Goal: Navigation & Orientation: Find specific page/section

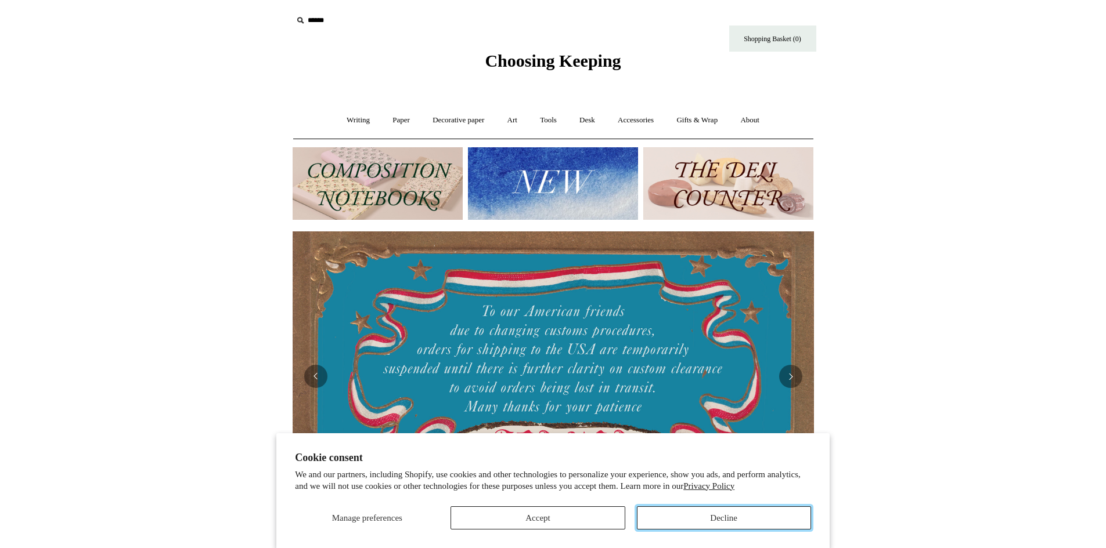
click at [676, 510] on button "Decline" at bounding box center [724, 518] width 174 height 23
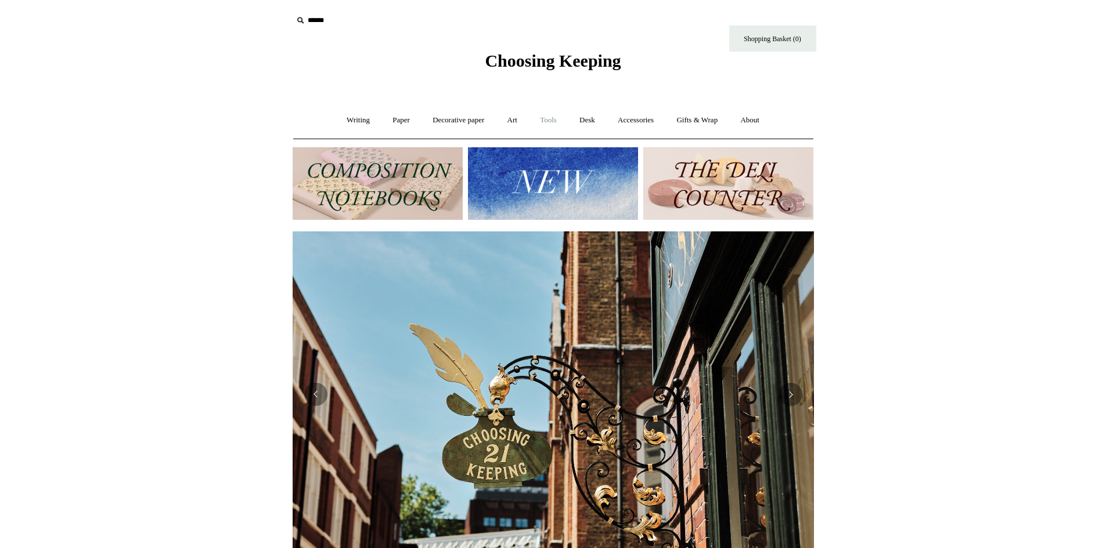
scroll to position [0, 521]
click at [550, 122] on link "Tools +" at bounding box center [548, 120] width 38 height 31
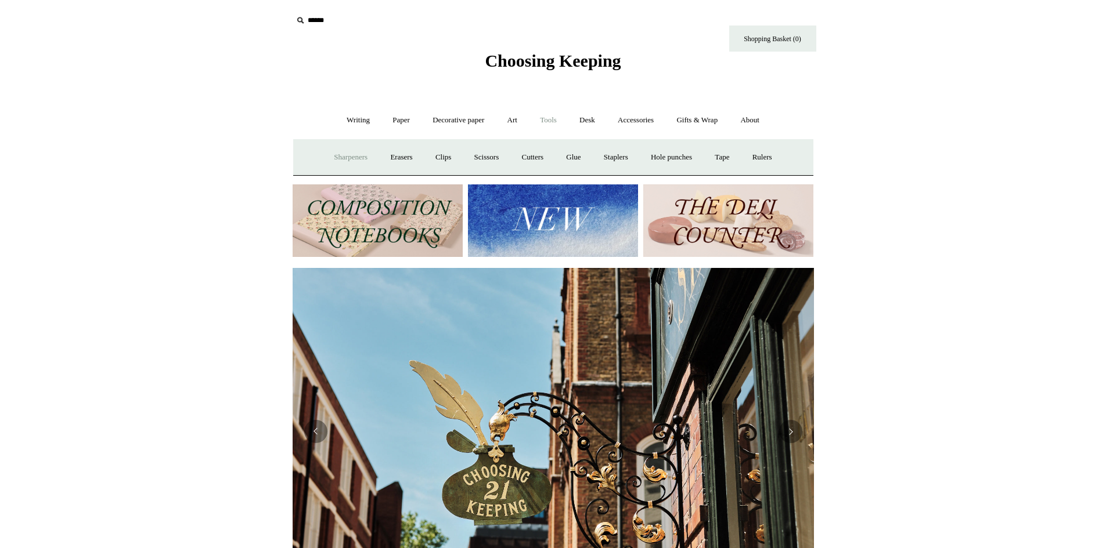
click at [346, 160] on link "Sharpeners" at bounding box center [350, 157] width 55 height 31
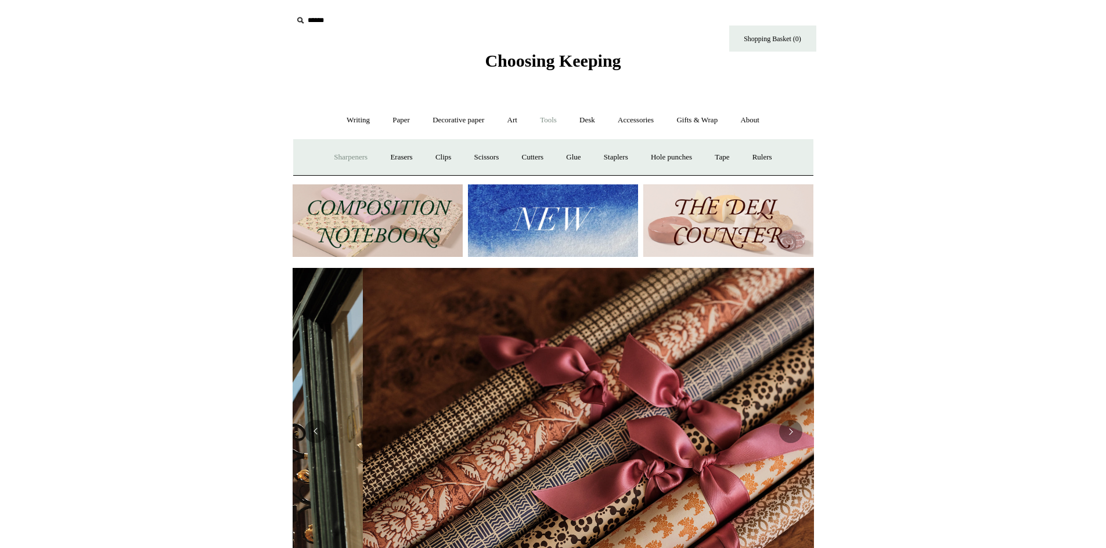
scroll to position [0, 1042]
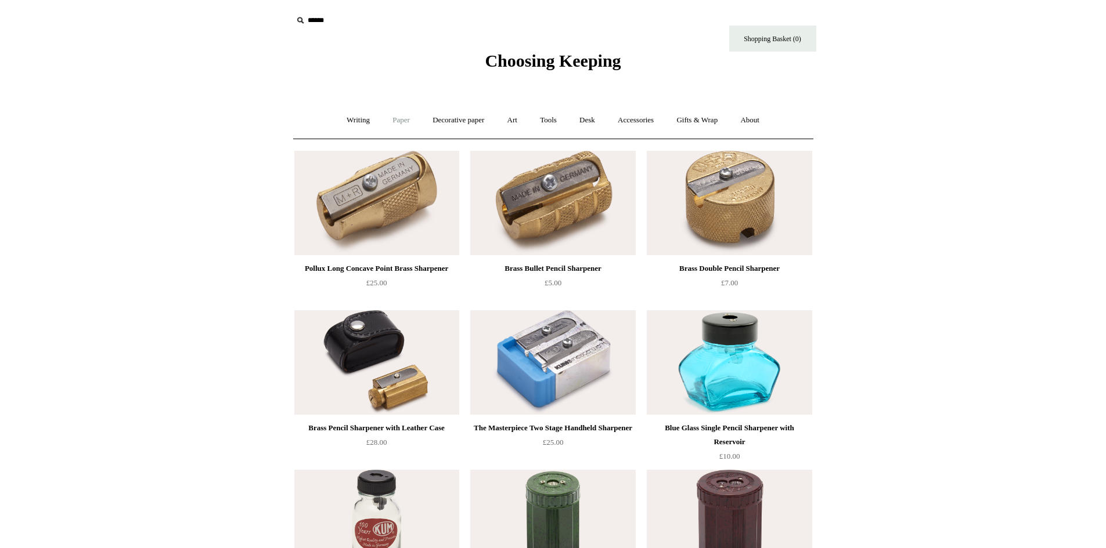
click at [402, 118] on link "Paper +" at bounding box center [401, 120] width 38 height 31
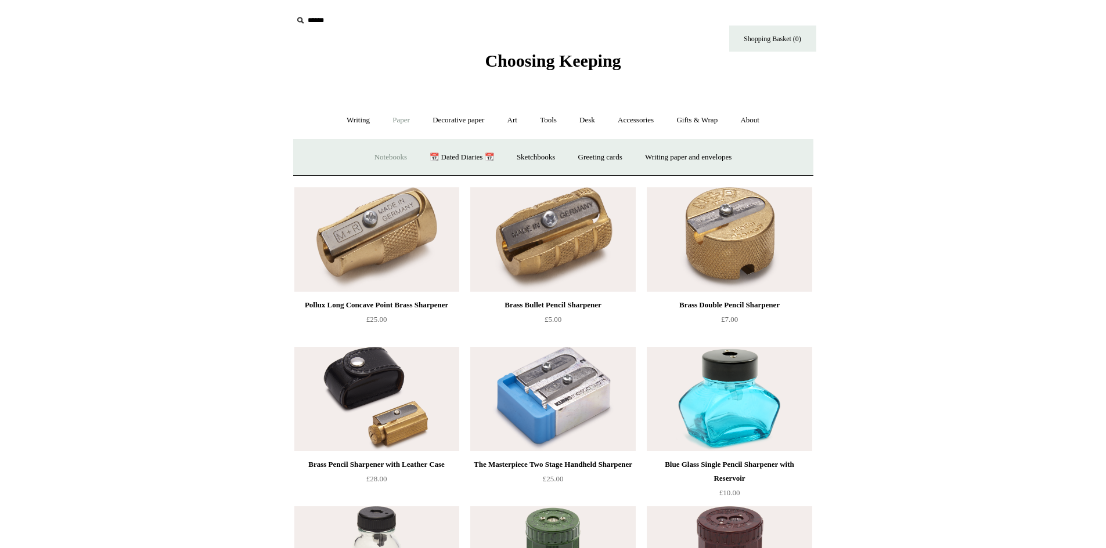
click at [396, 154] on link "Notebooks +" at bounding box center [390, 157] width 53 height 31
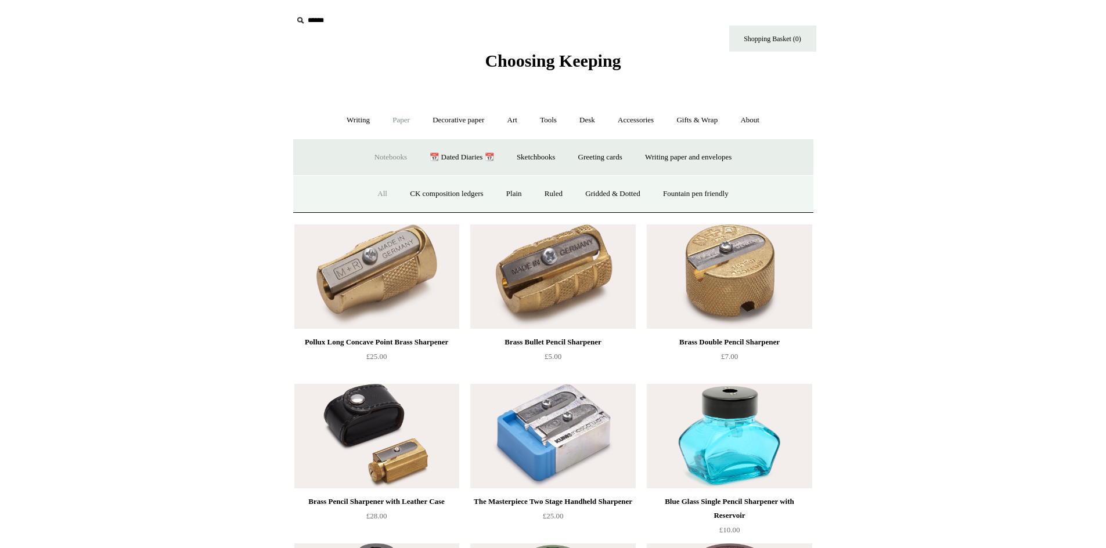
click at [378, 200] on link "All" at bounding box center [382, 194] width 31 height 31
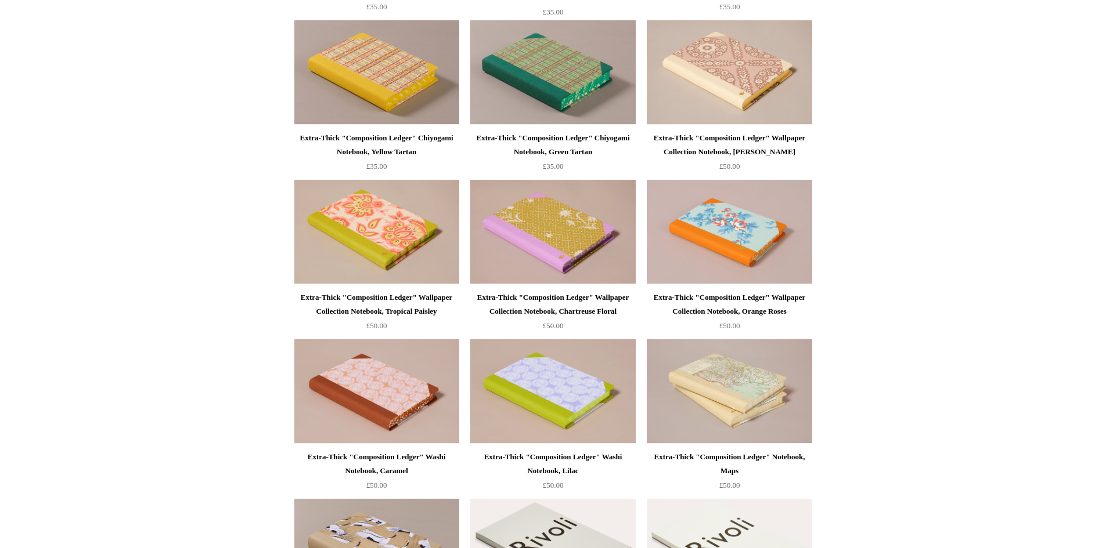
scroll to position [1084, 0]
